Goal: Task Accomplishment & Management: Manage account settings

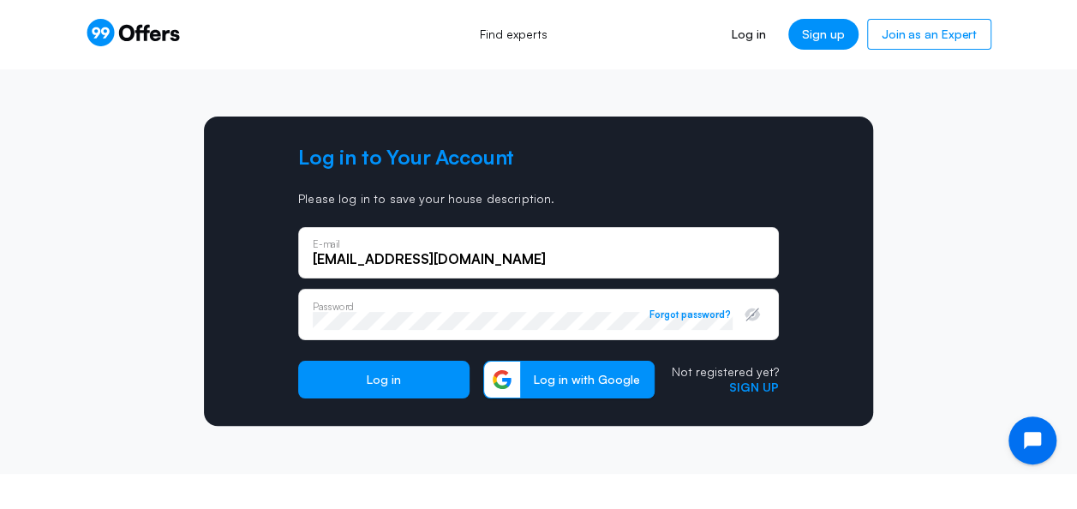
click at [298, 361] on button "Log in" at bounding box center [383, 380] width 171 height 38
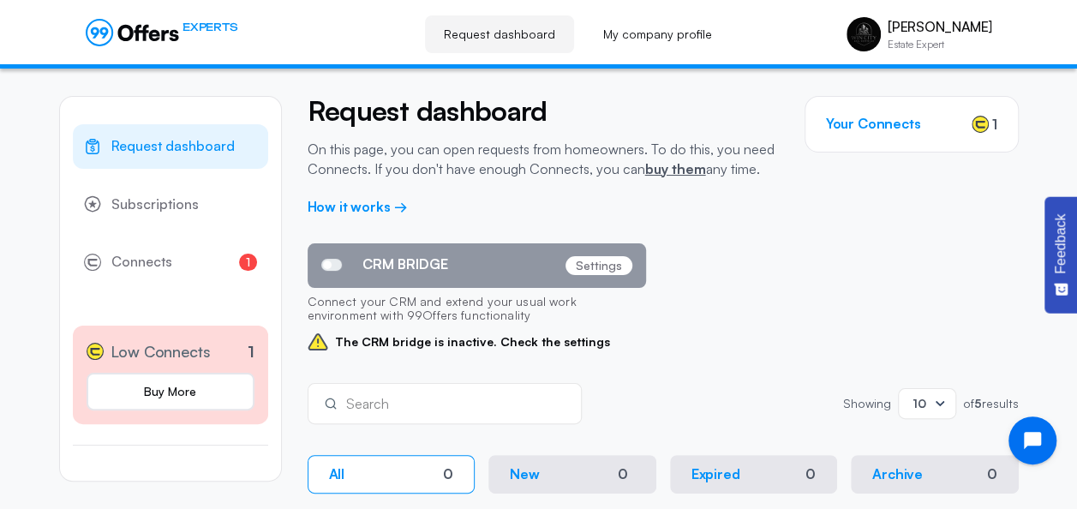
click at [518, 36] on link "Request dashboard" at bounding box center [499, 34] width 149 height 38
